Goal: Find specific page/section: Find specific page/section

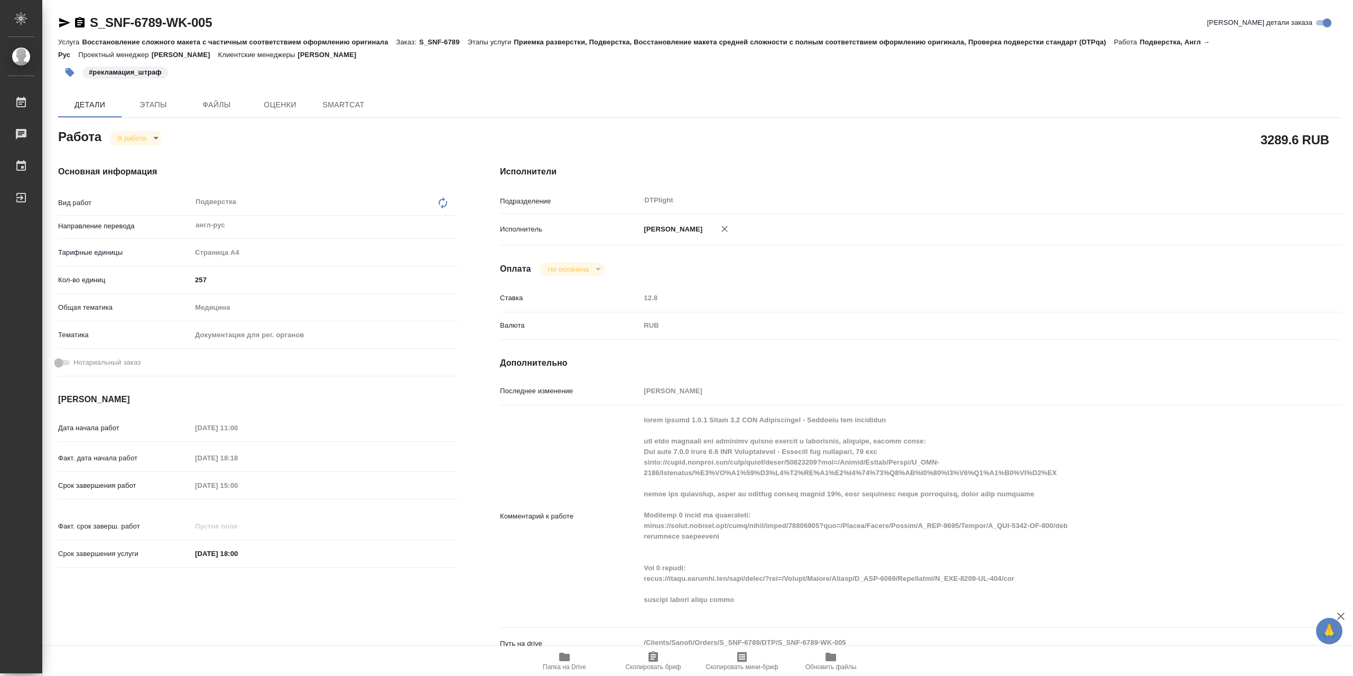
type textarea "x"
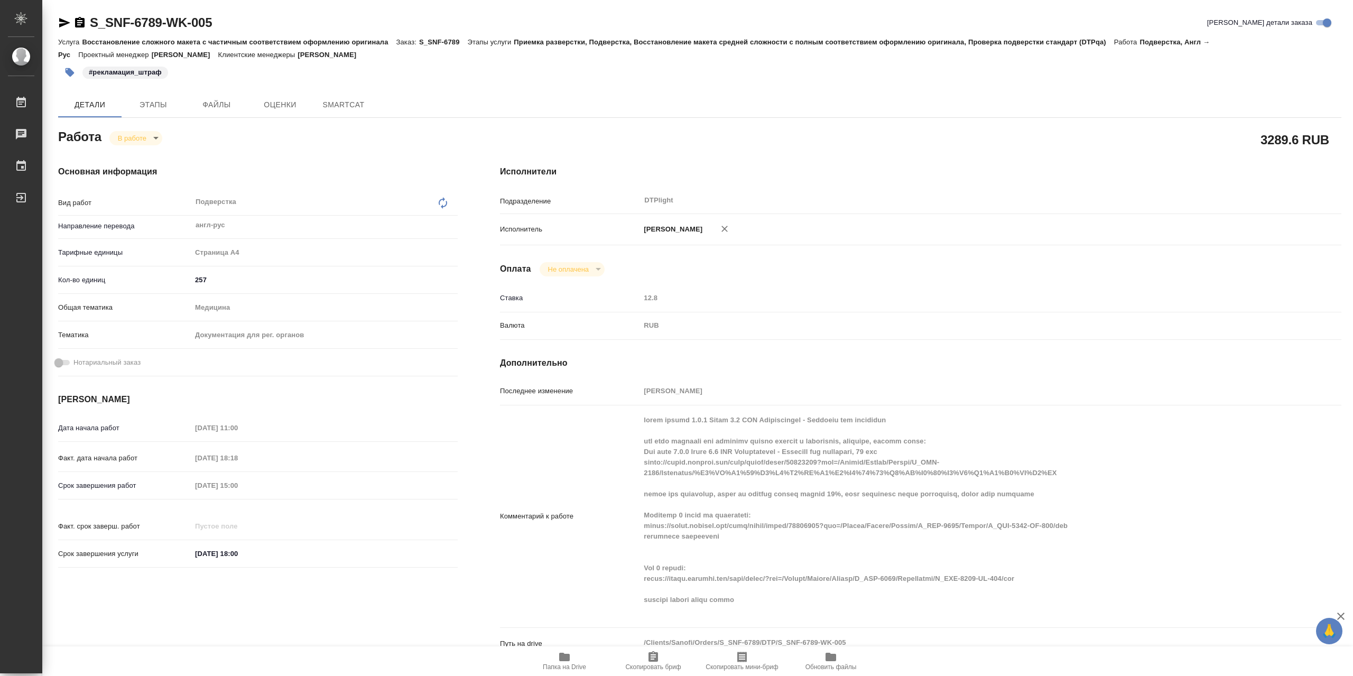
type textarea "x"
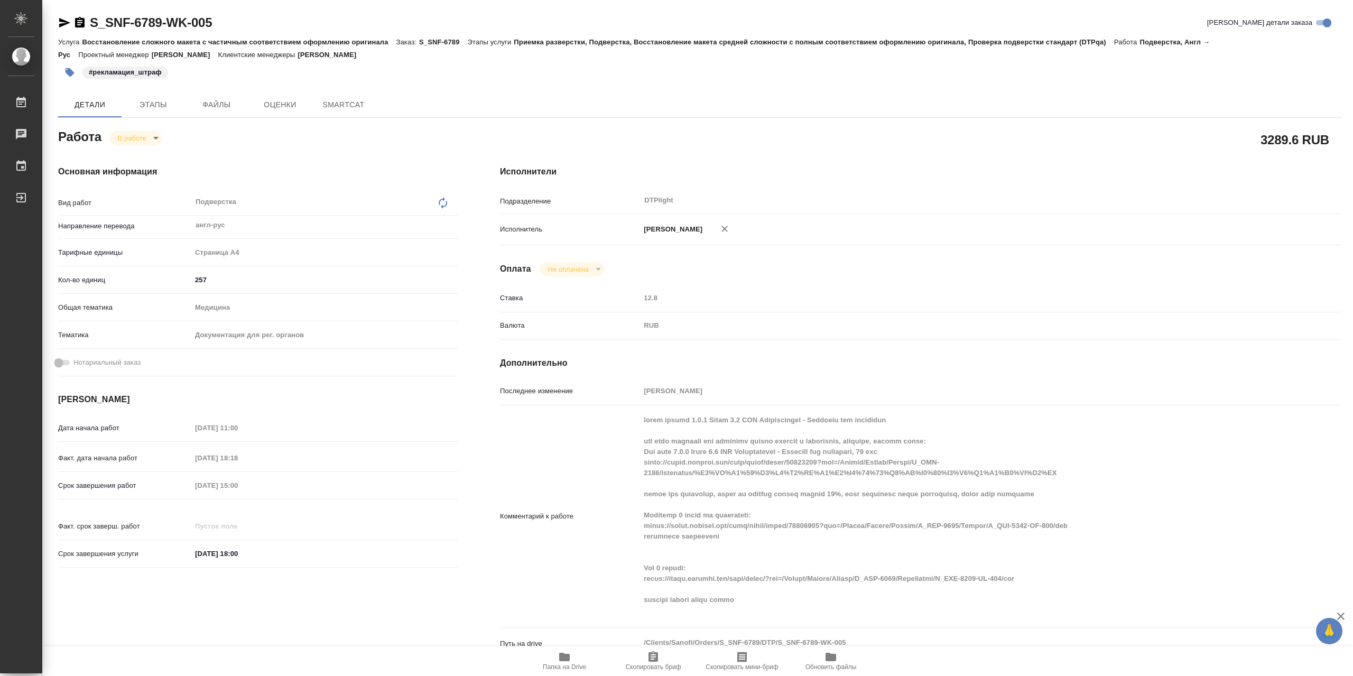
type textarea "x"
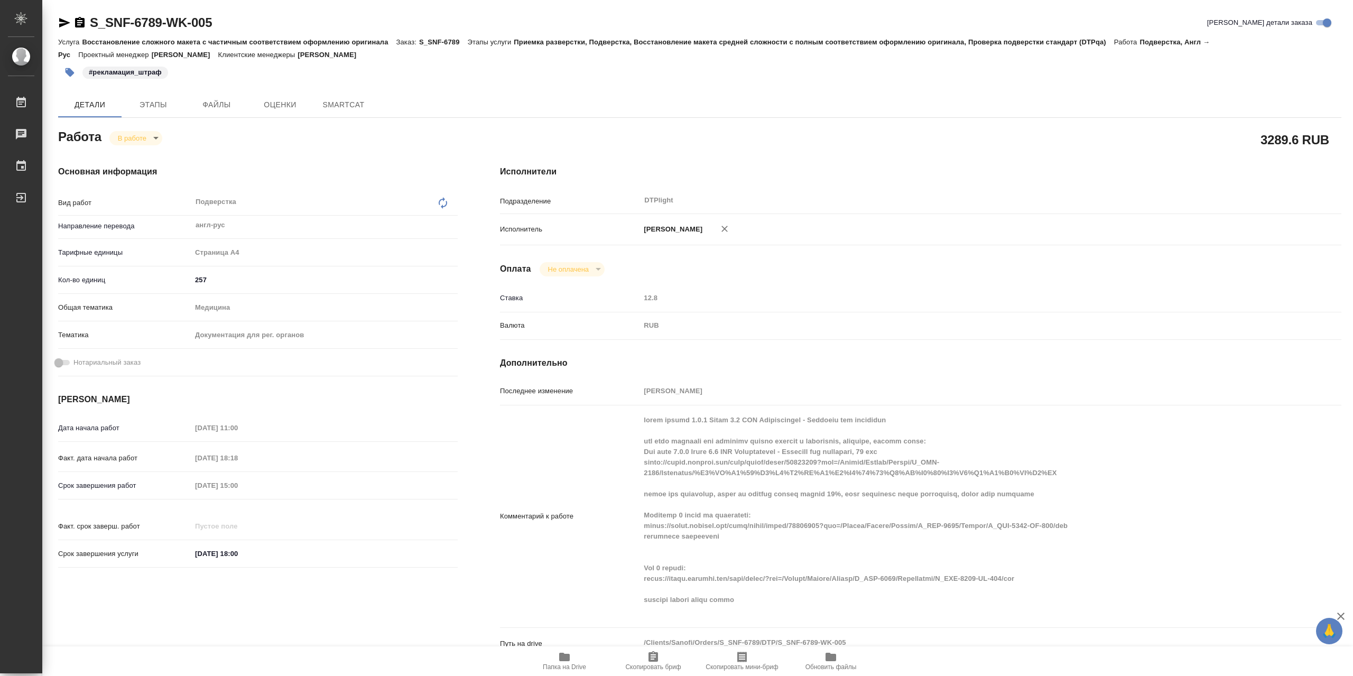
type textarea "x"
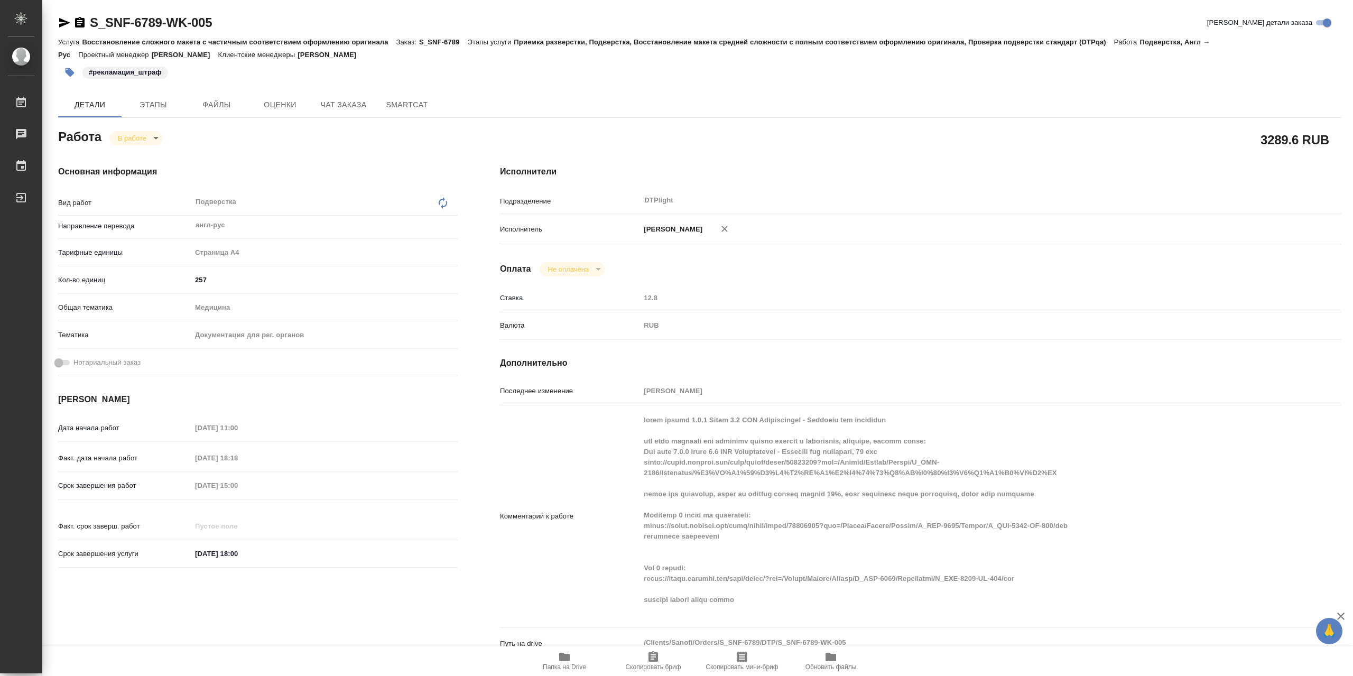
type textarea "x"
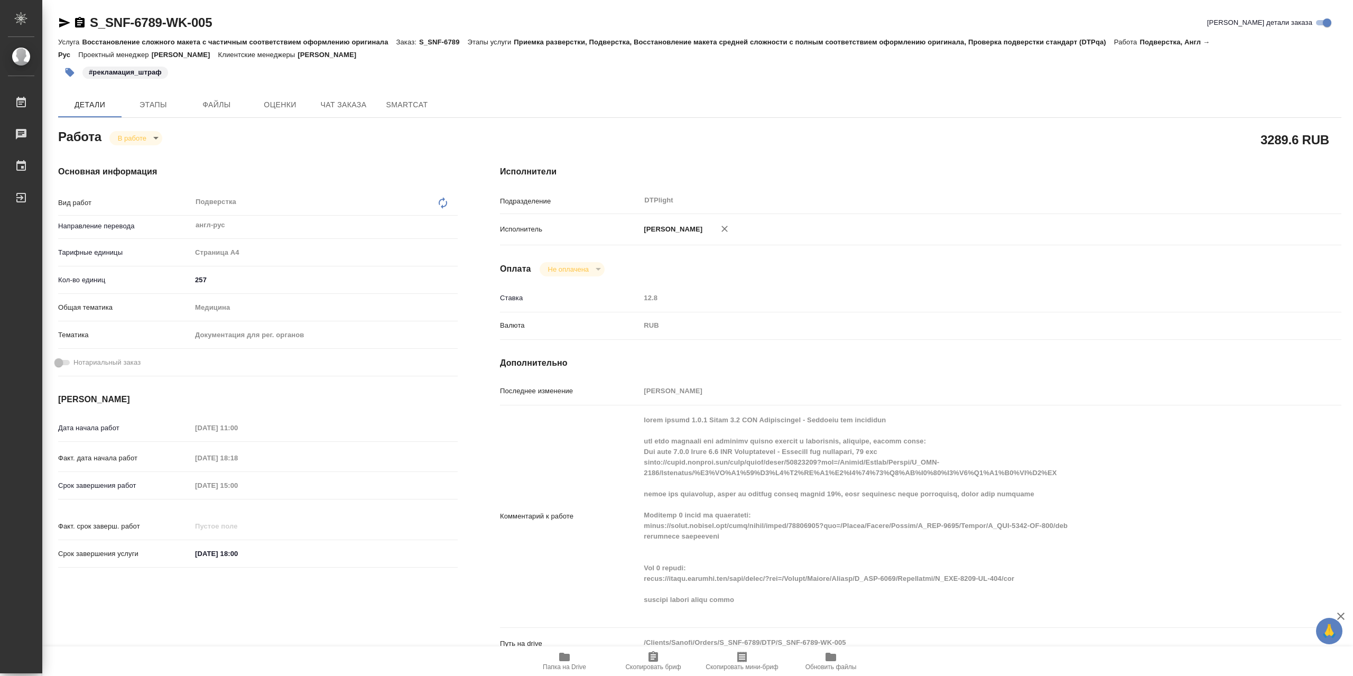
type textarea "x"
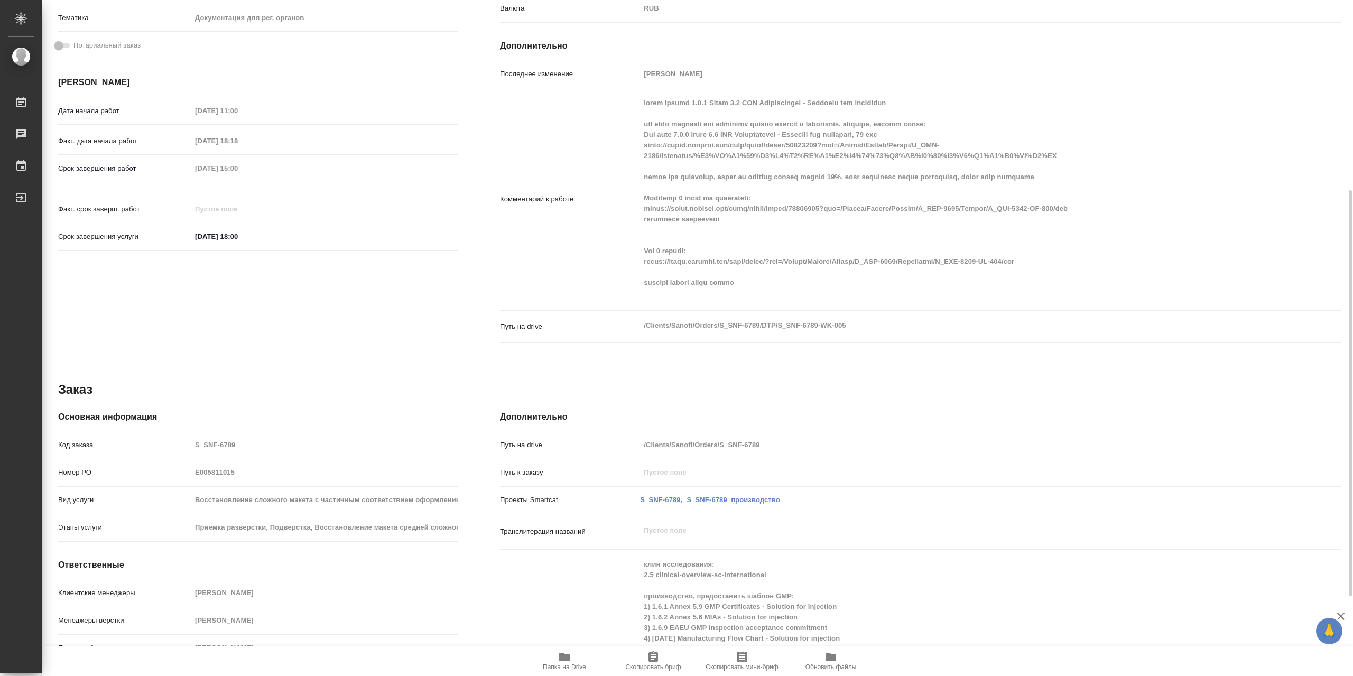
scroll to position [449, 0]
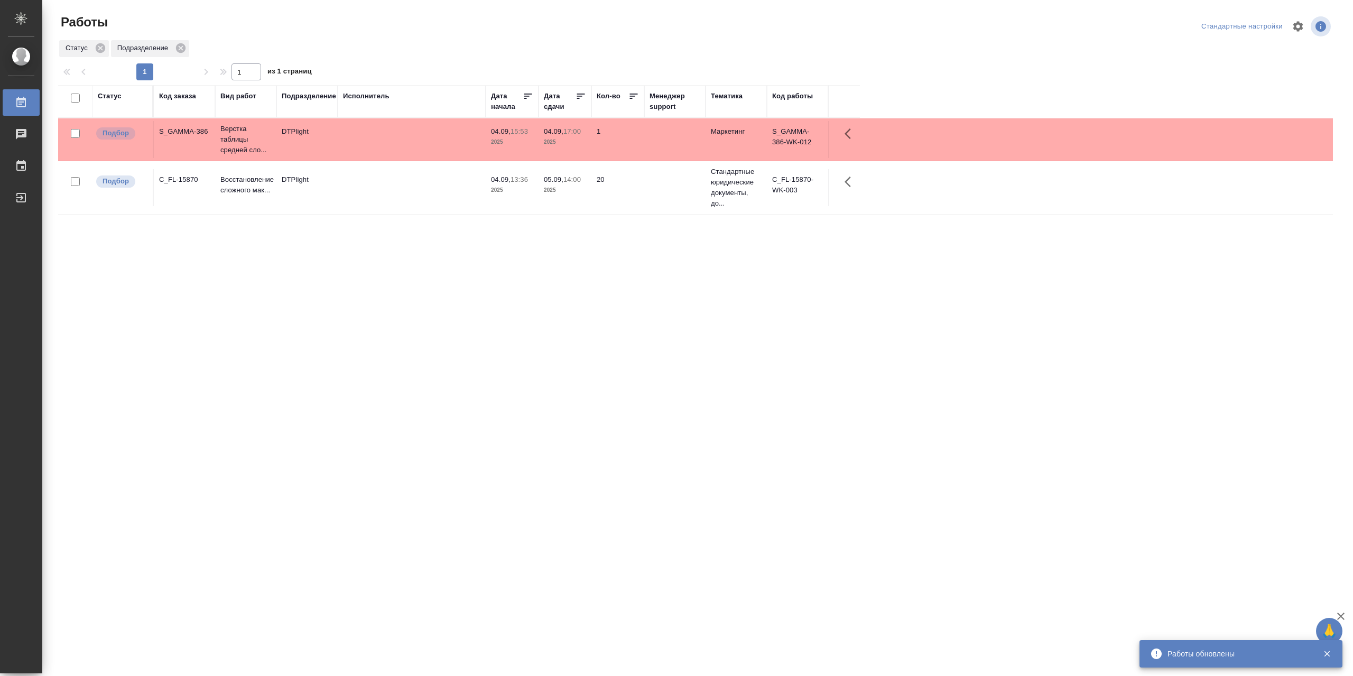
click at [376, 189] on td at bounding box center [412, 187] width 148 height 37
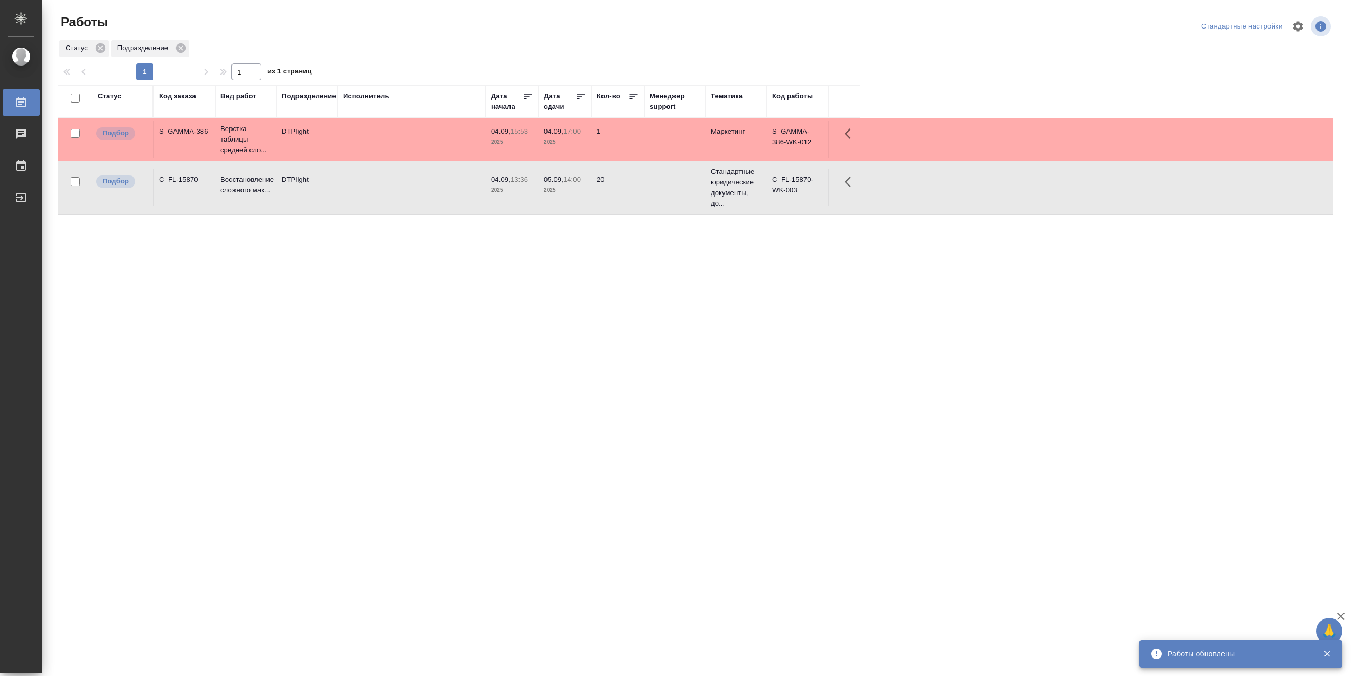
click at [376, 189] on td at bounding box center [412, 187] width 148 height 37
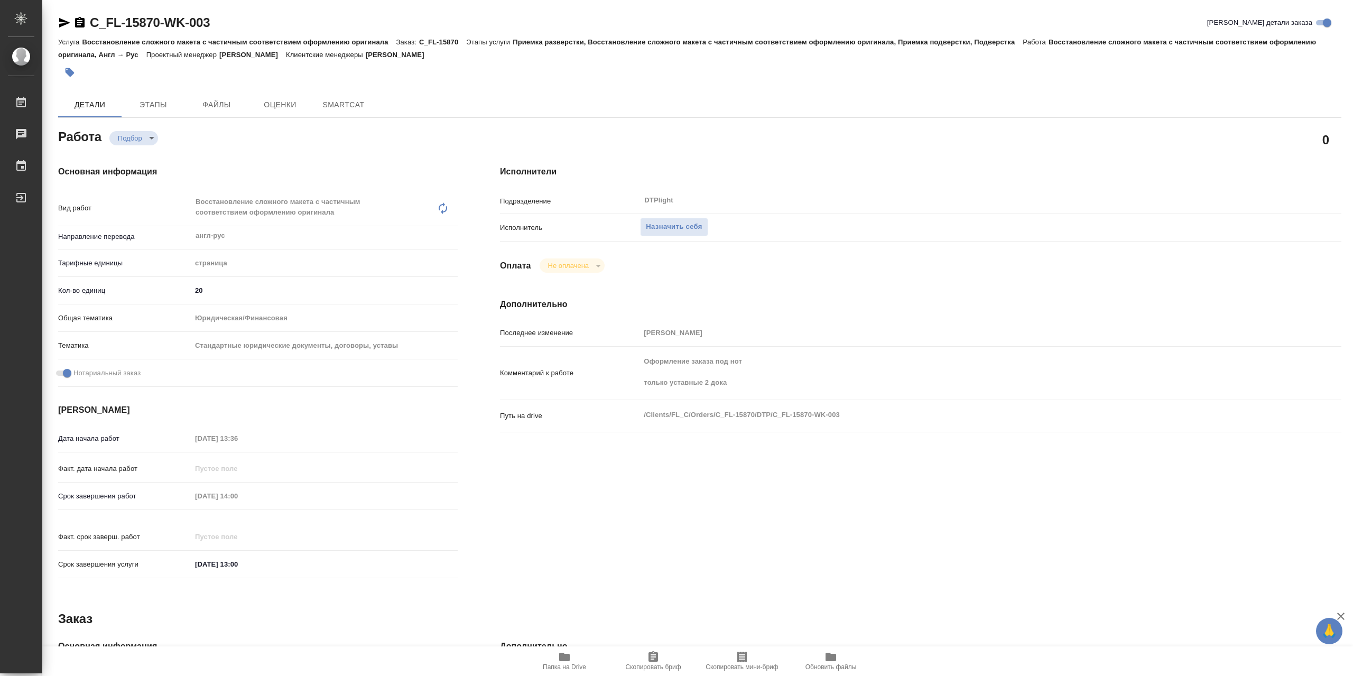
type textarea "x"
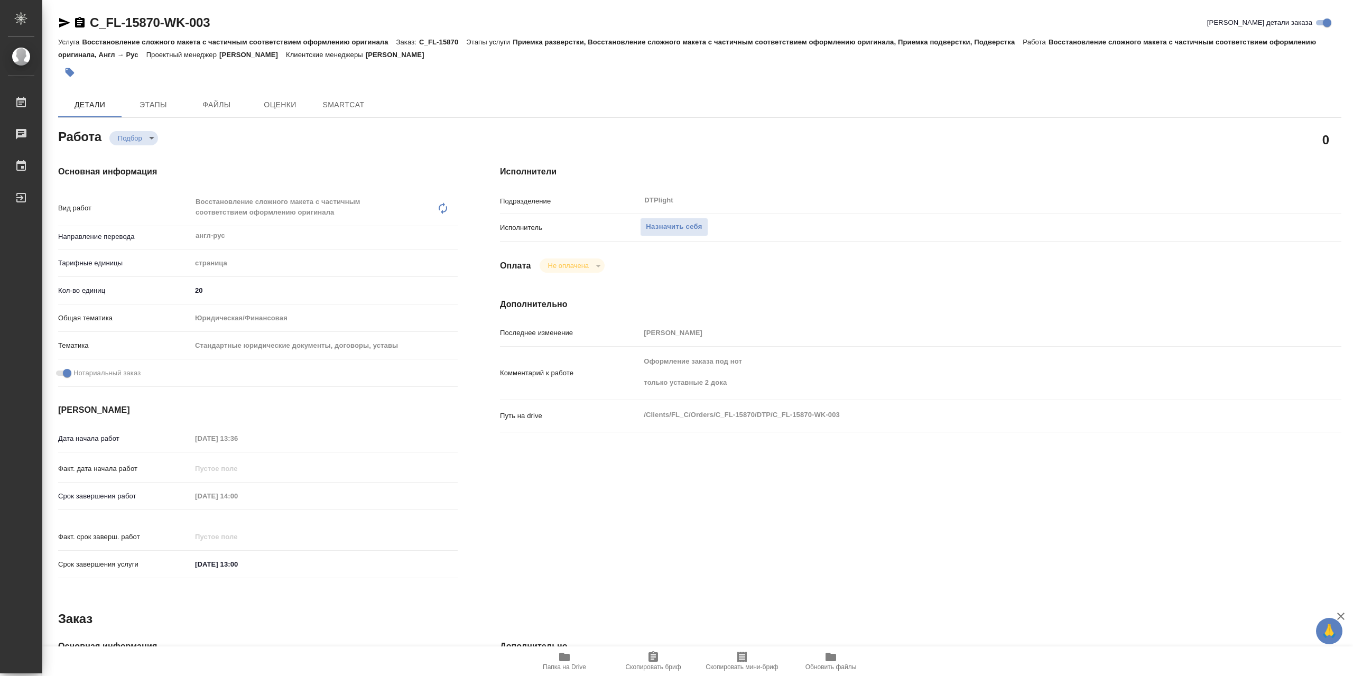
type textarea "x"
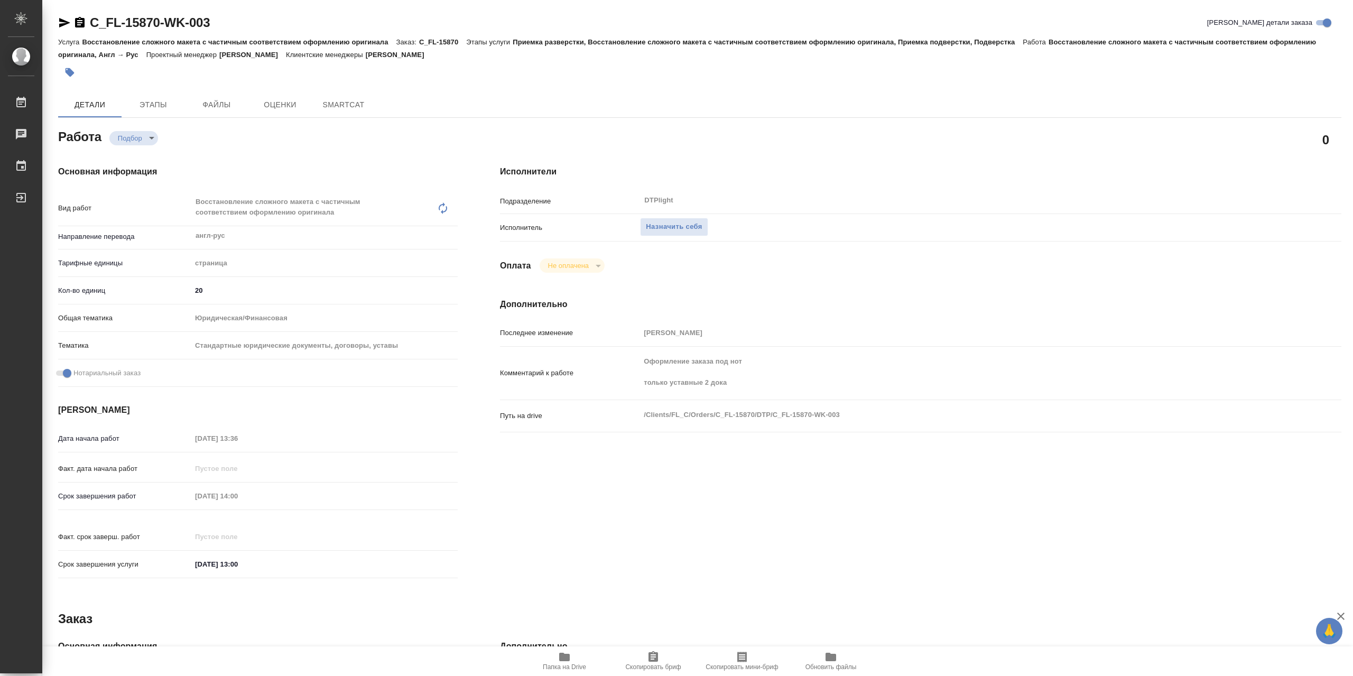
type textarea "x"
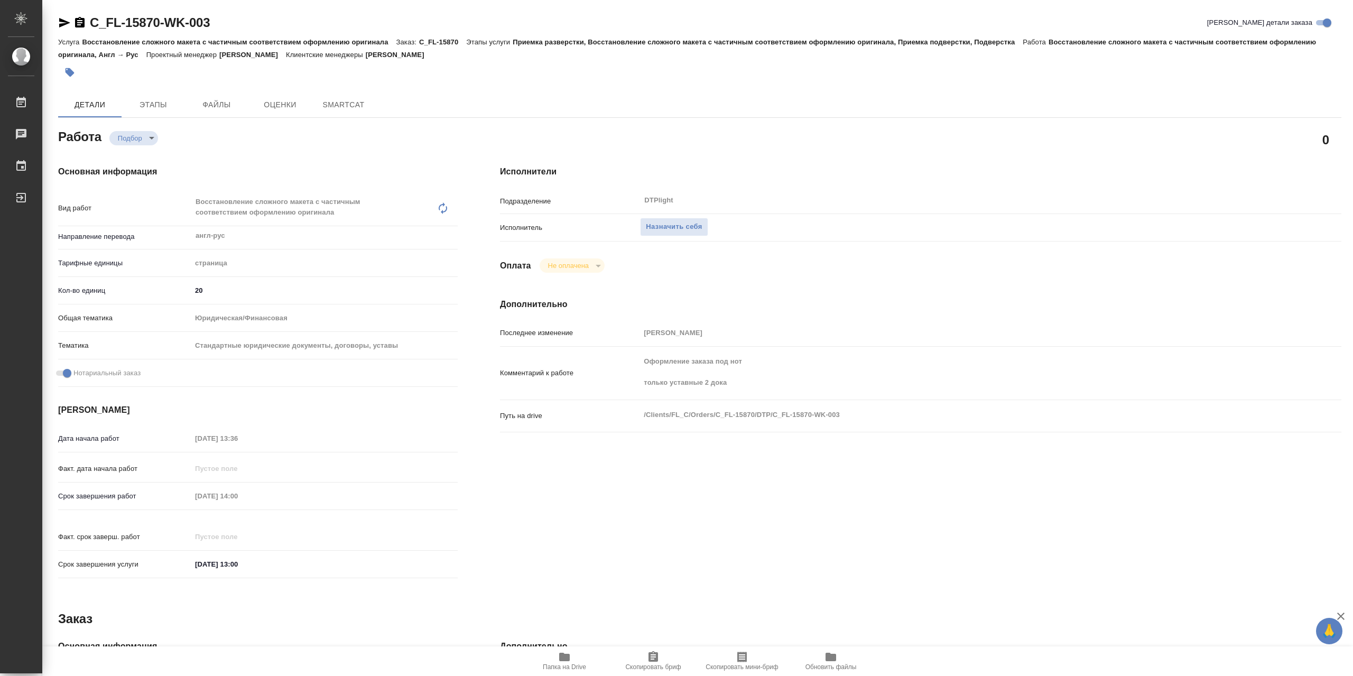
type textarea "x"
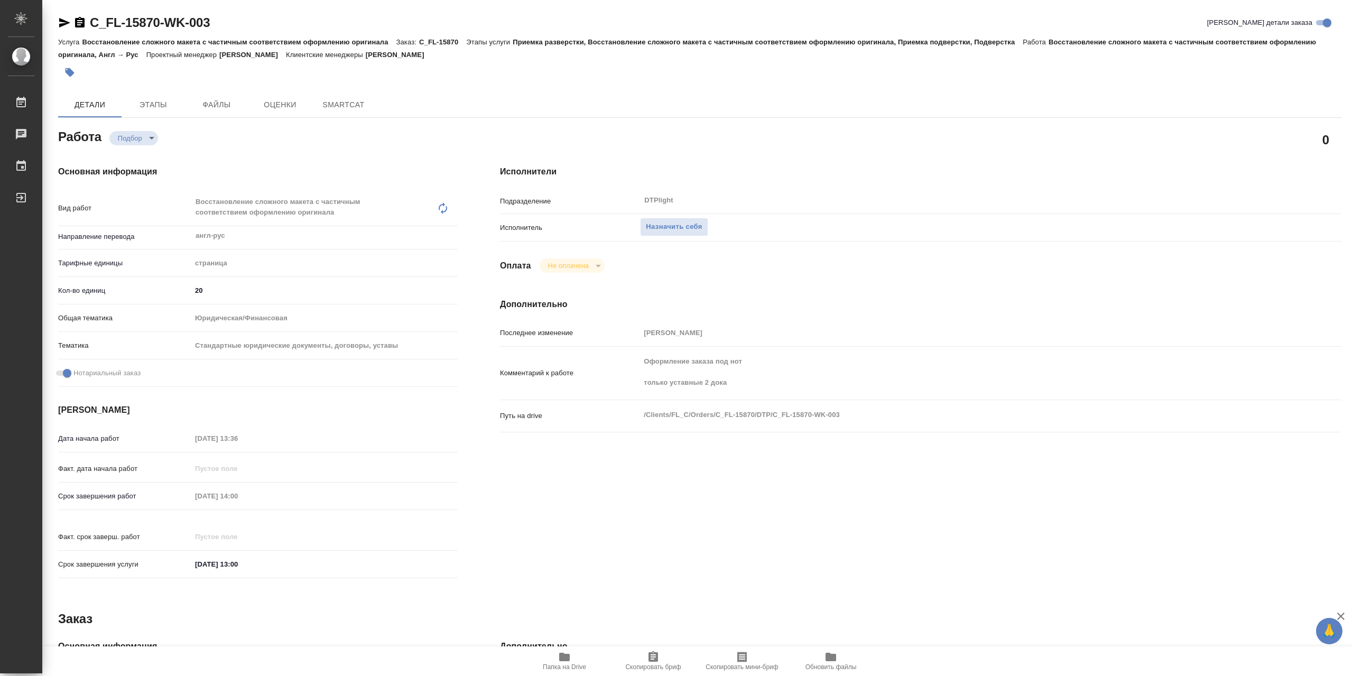
type textarea "x"
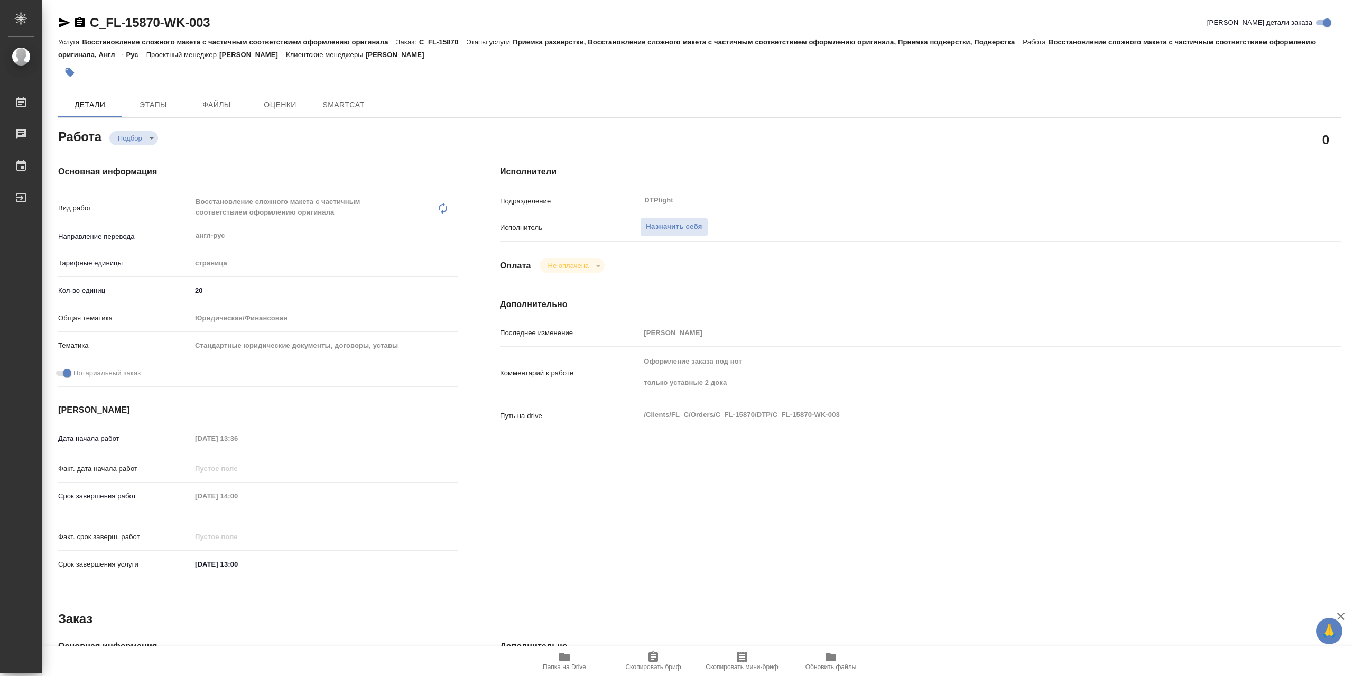
type textarea "x"
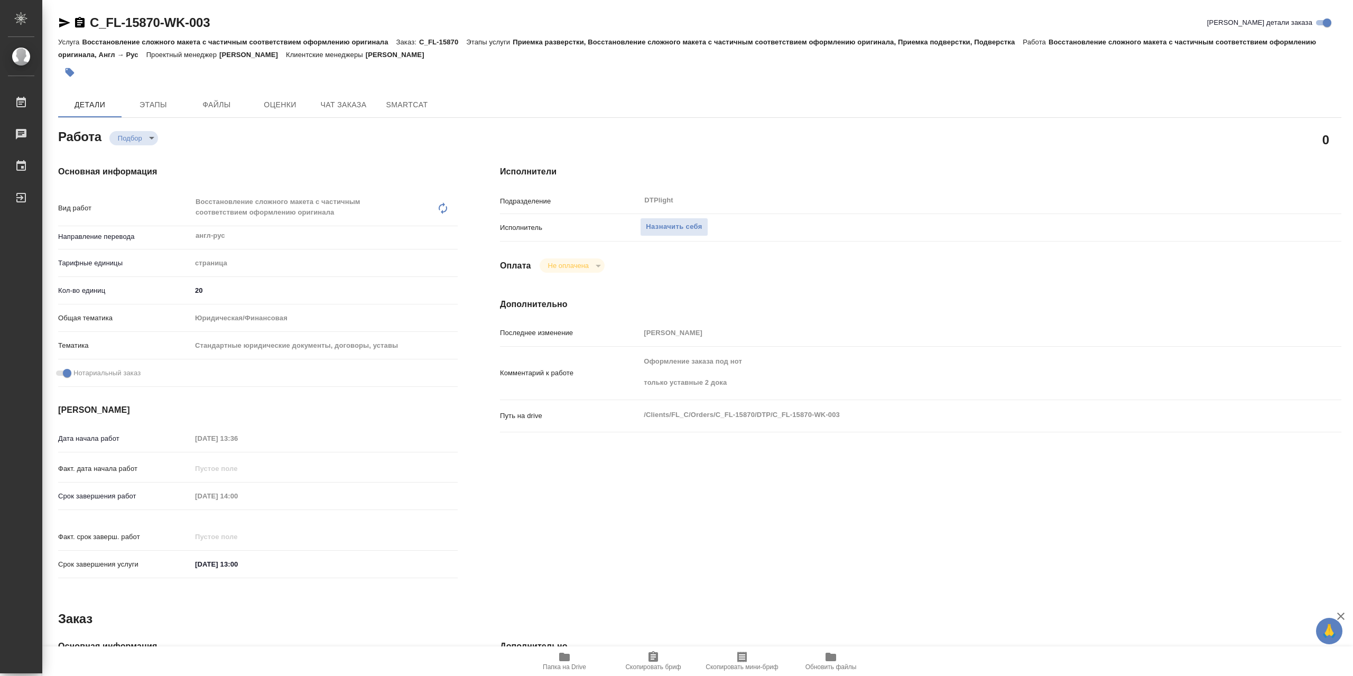
type textarea "x"
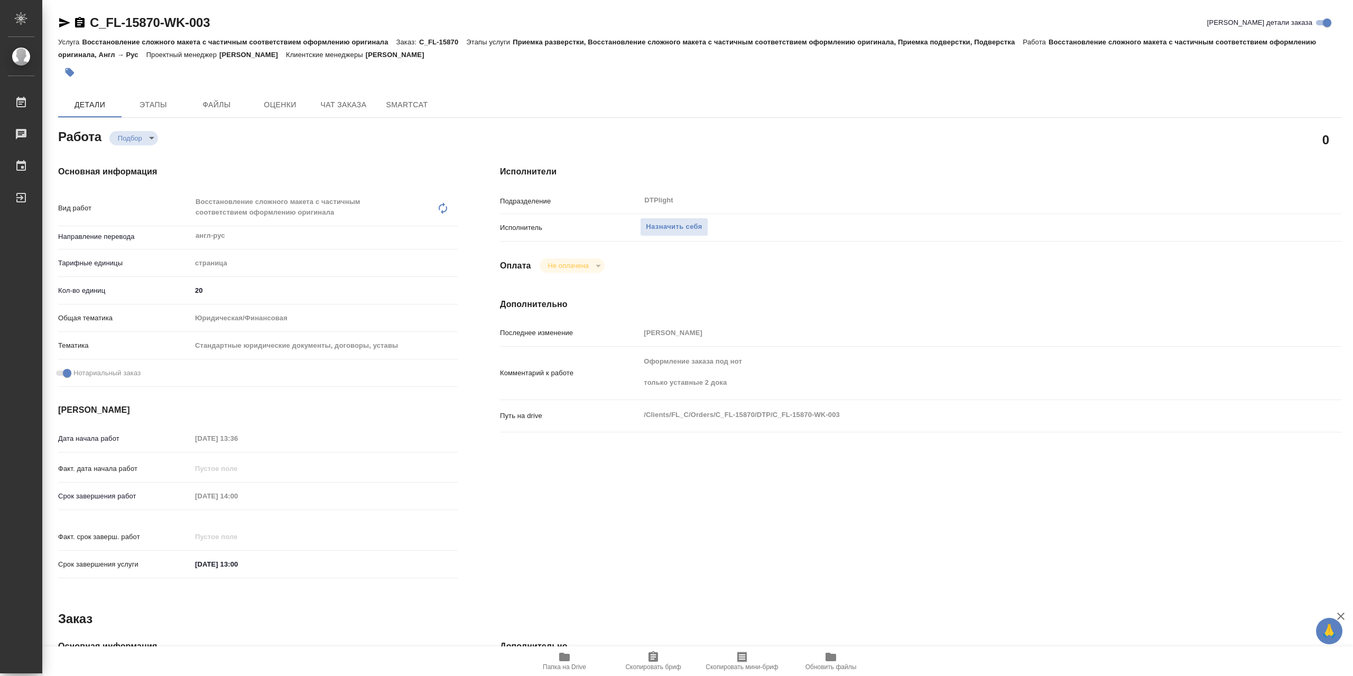
type textarea "x"
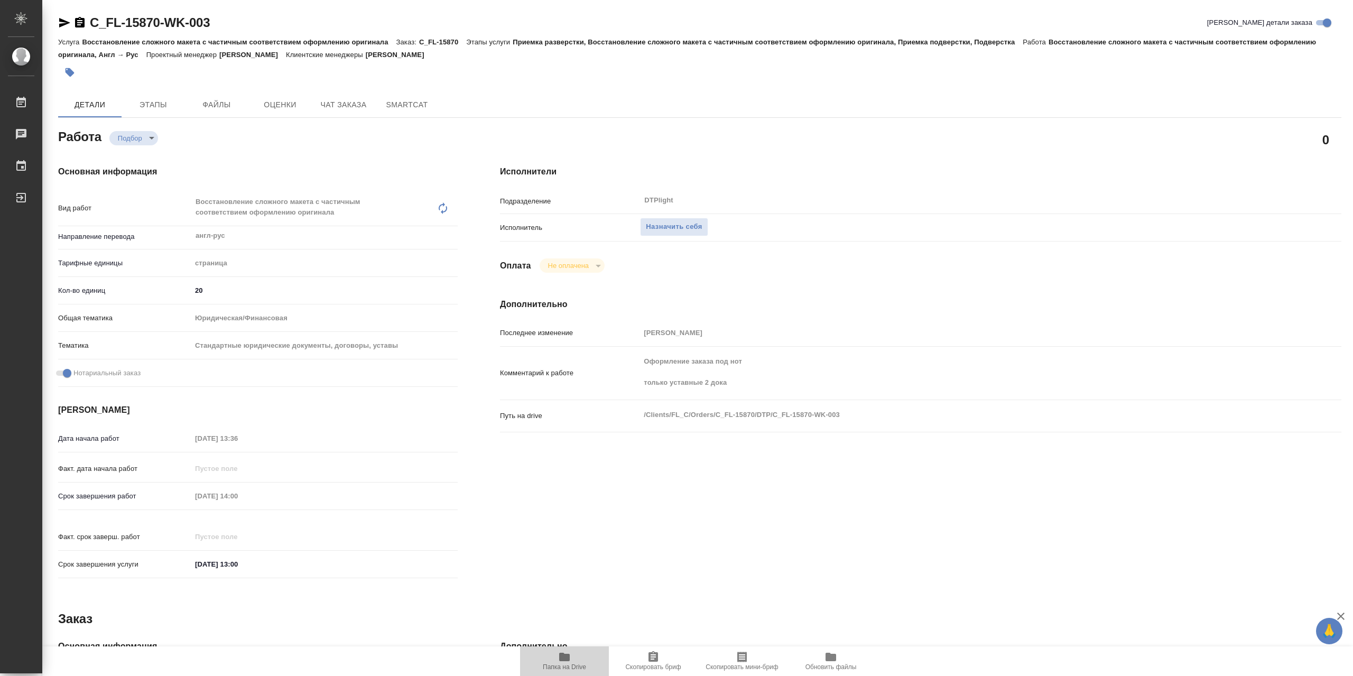
click at [570, 663] on icon "button" at bounding box center [564, 657] width 13 height 13
